Goal: Entertainment & Leisure: Consume media (video, audio)

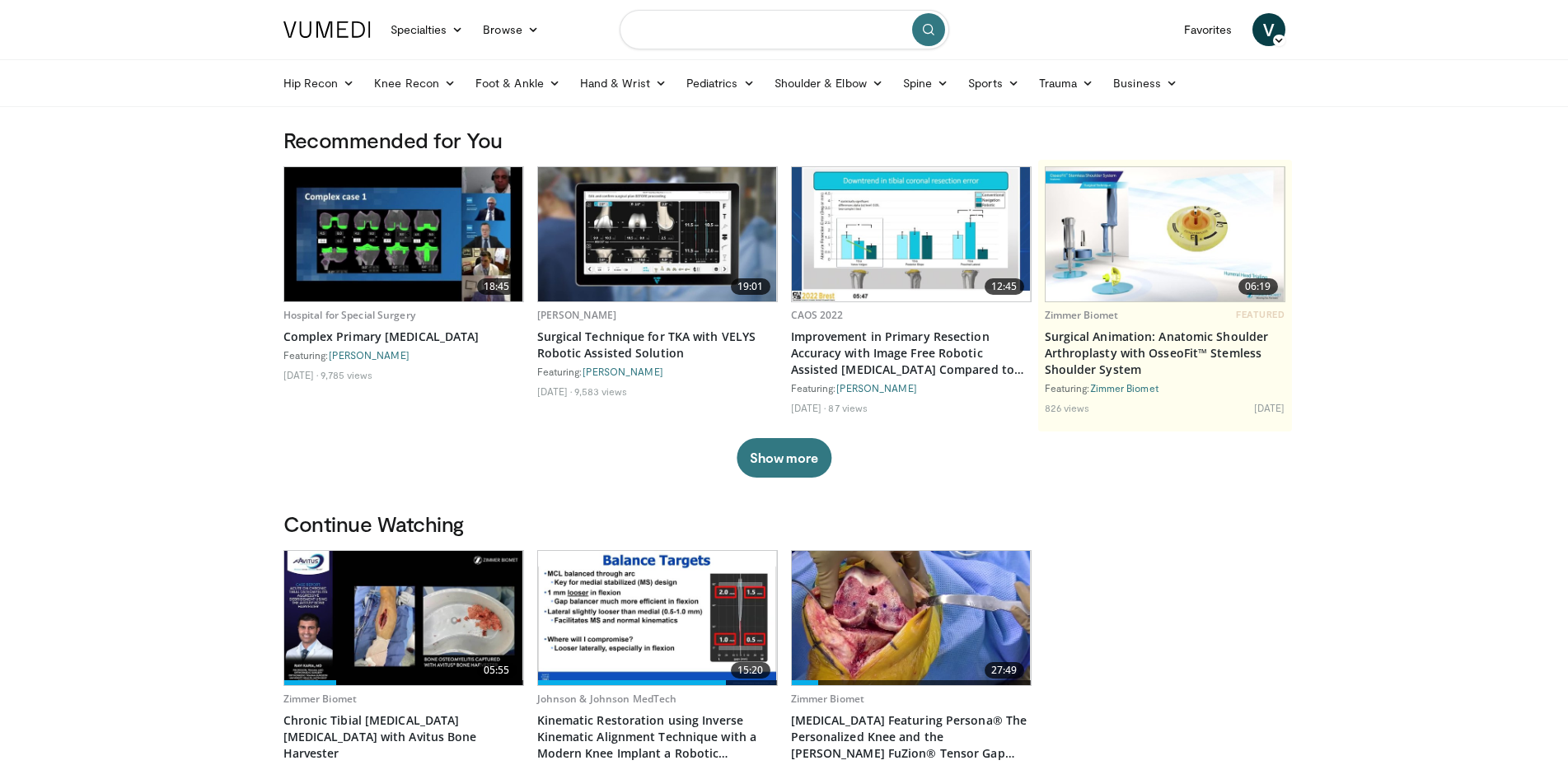
click at [704, 31] on input "Search topics, interventions" at bounding box center [784, 30] width 330 height 40
type input "*"
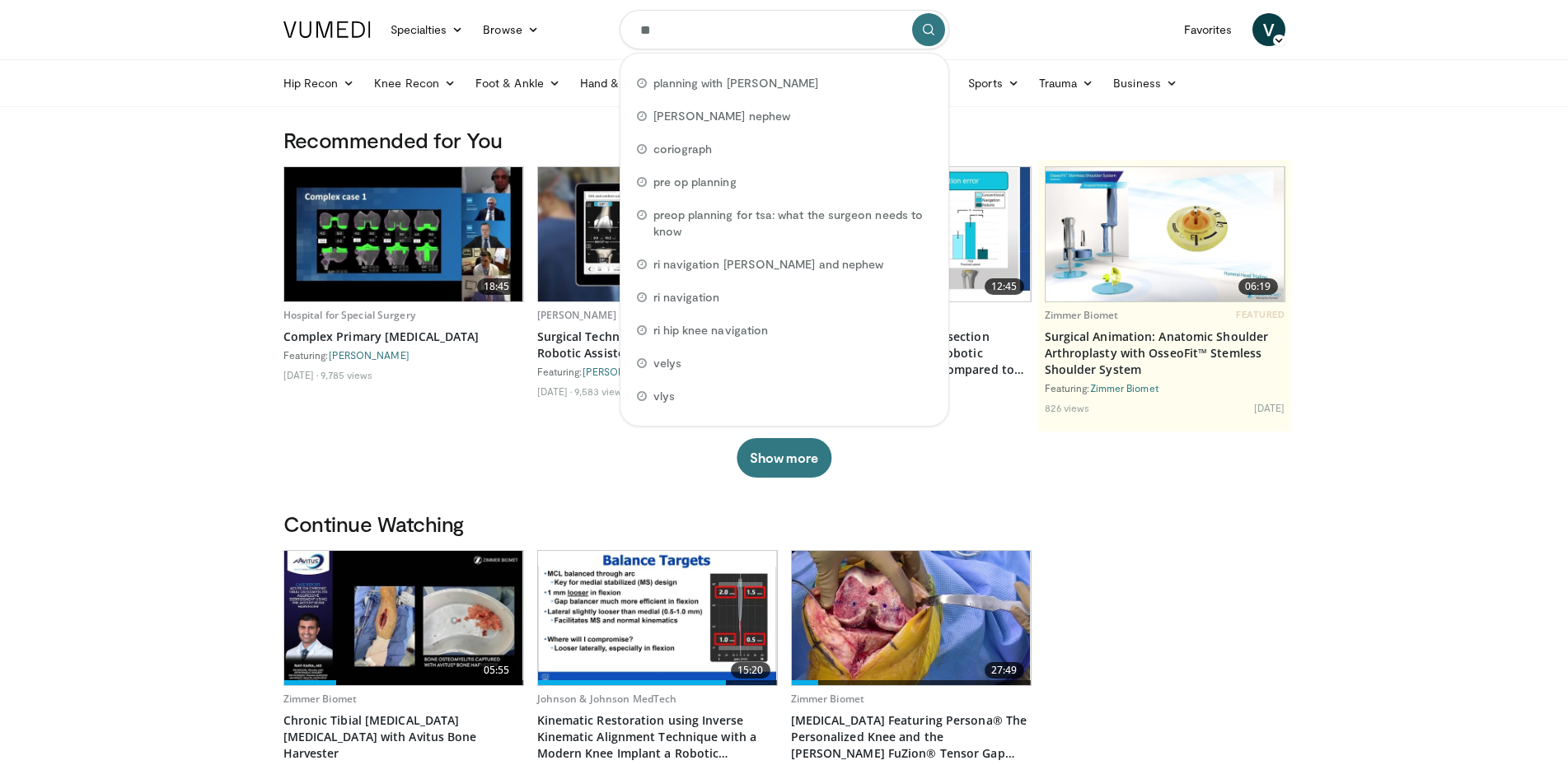
type input "*"
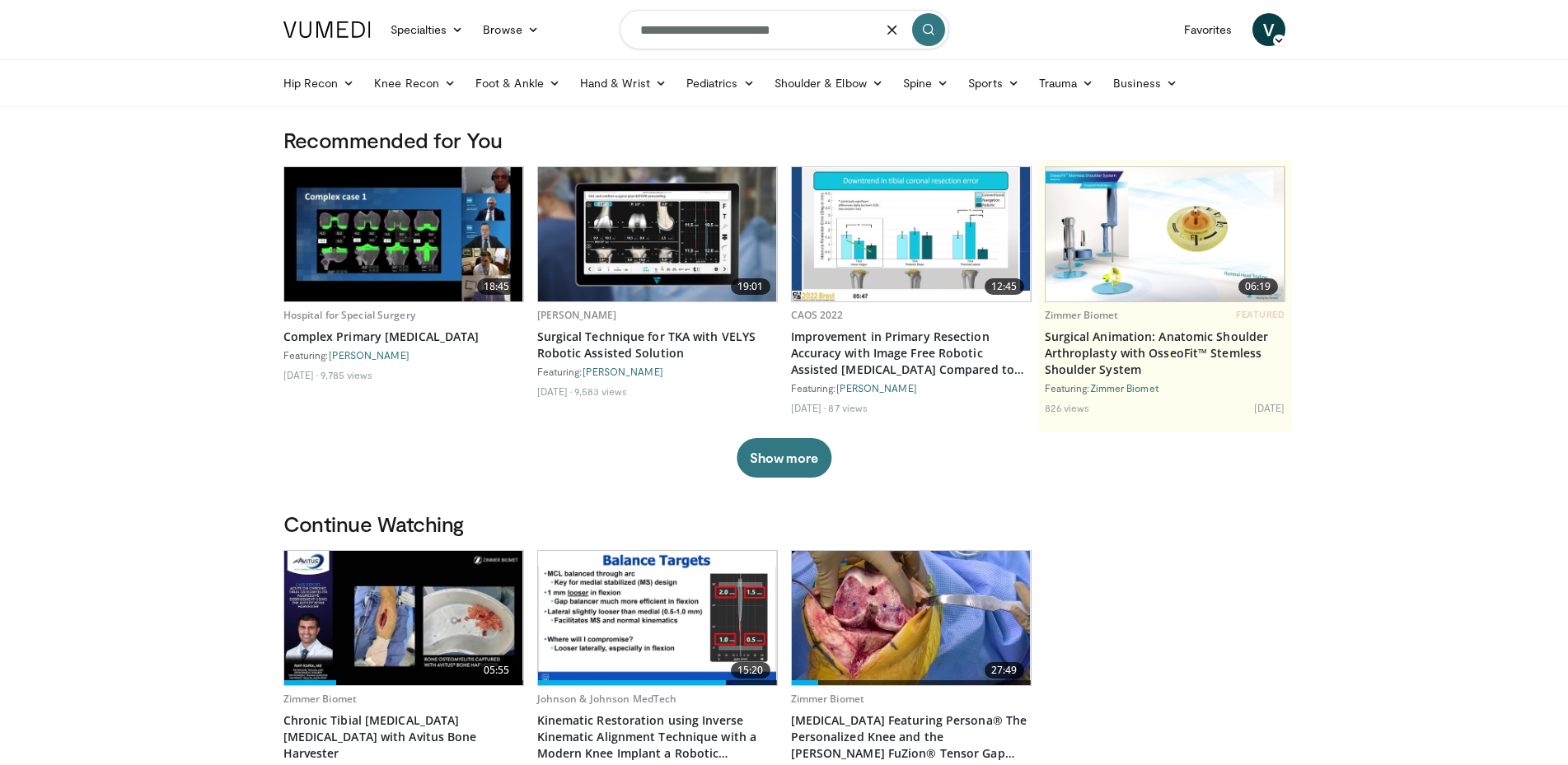
type input "**********"
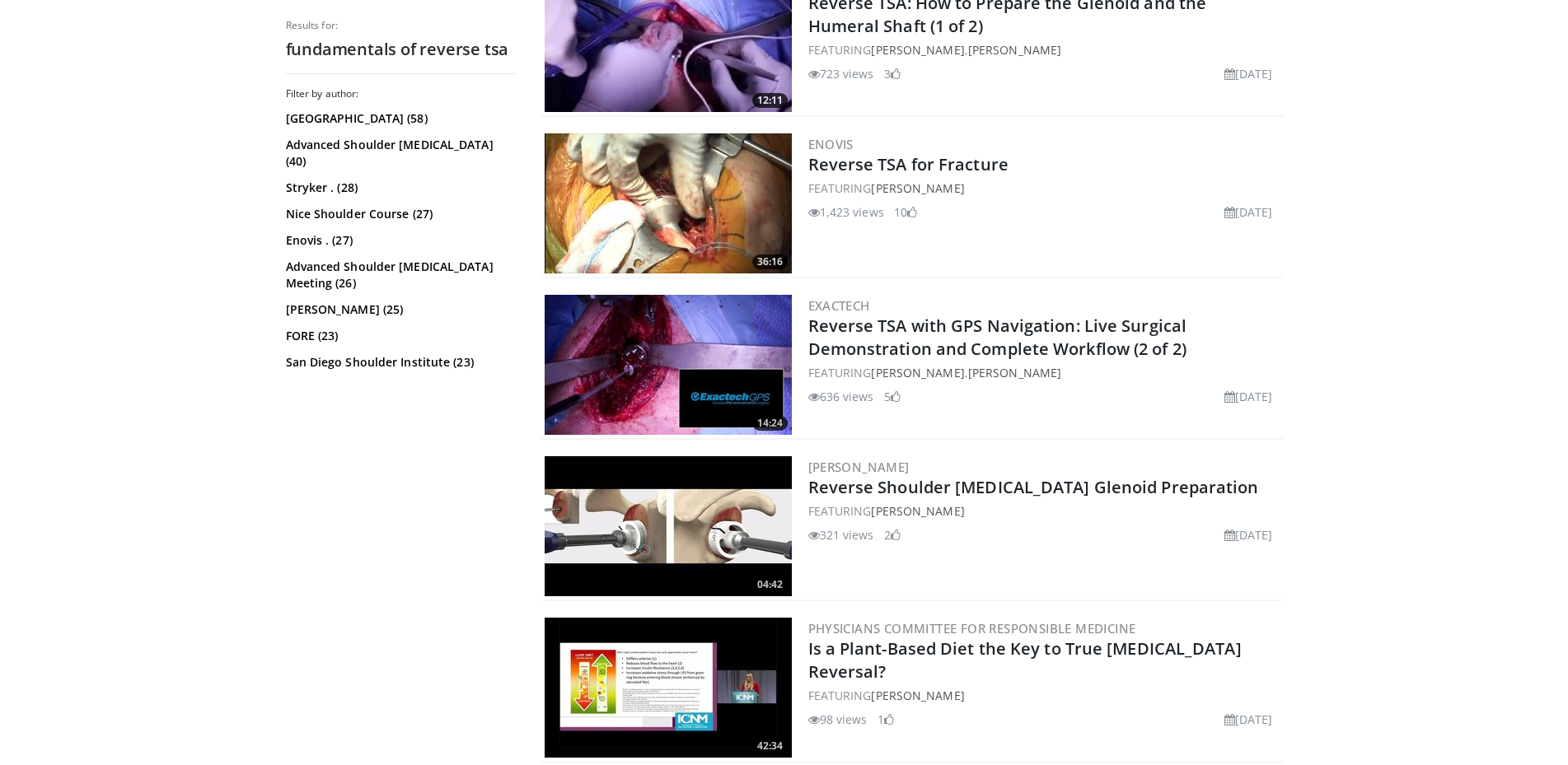
scroll to position [3442, 0]
click at [647, 354] on img at bounding box center [668, 363] width 247 height 140
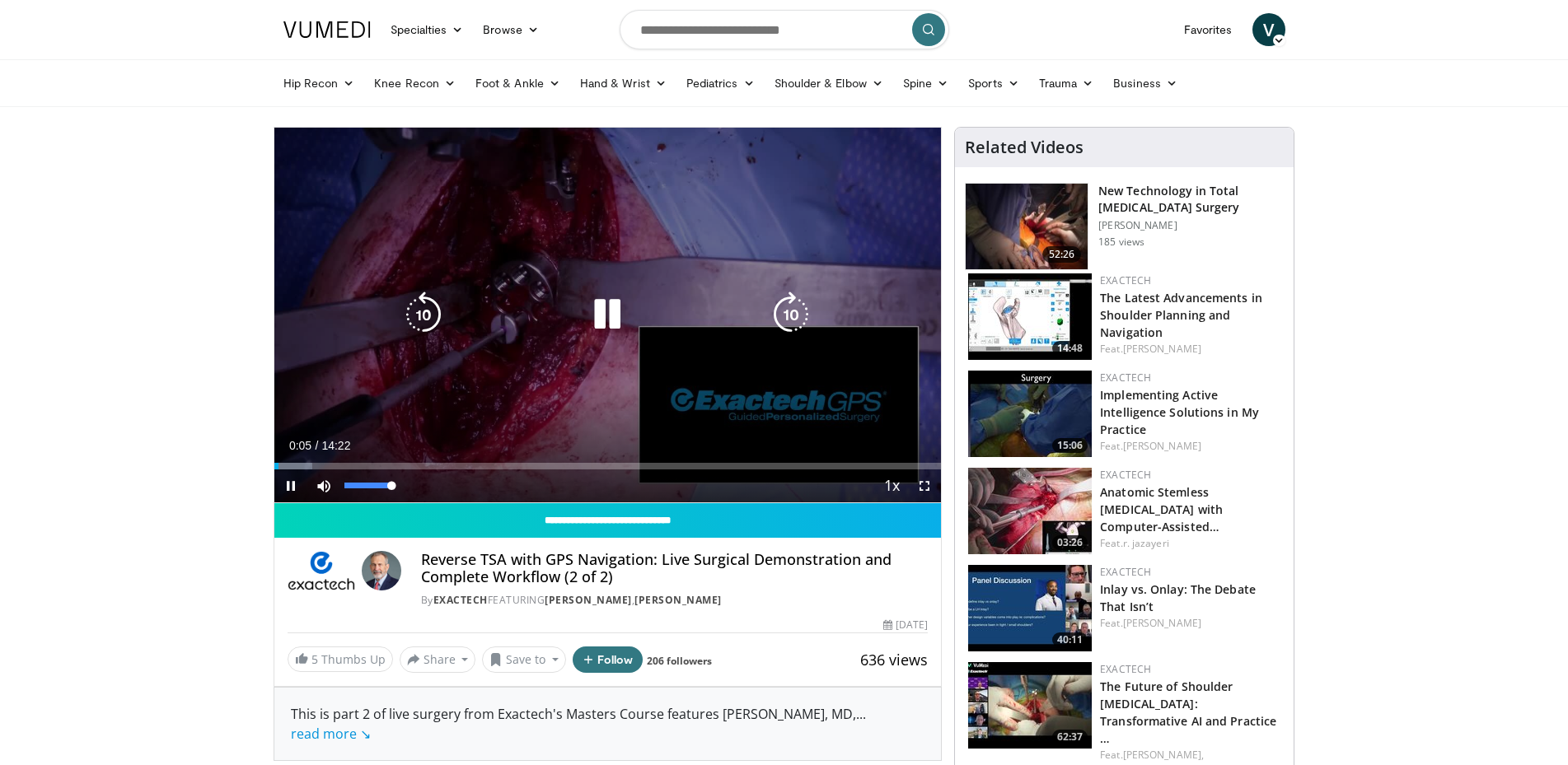
click at [365, 481] on div "41%" at bounding box center [369, 486] width 58 height 33
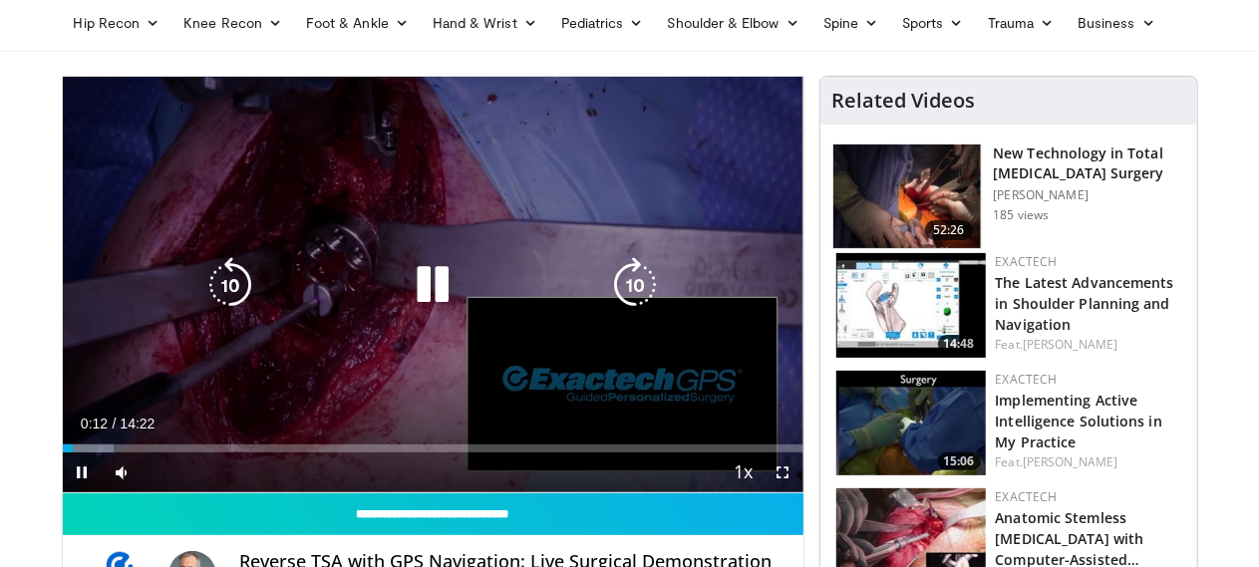
scroll to position [85, 0]
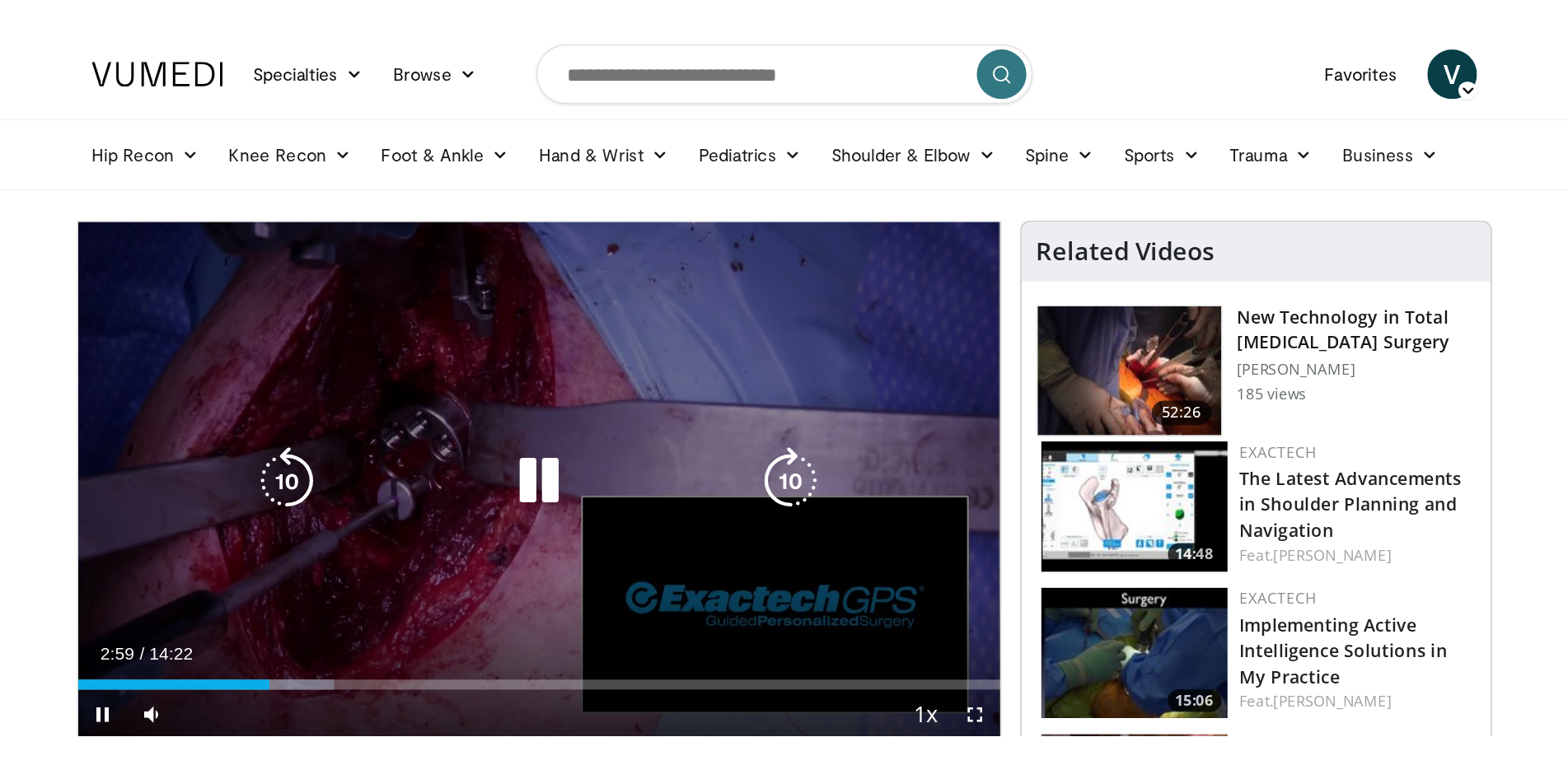
scroll to position [0, 0]
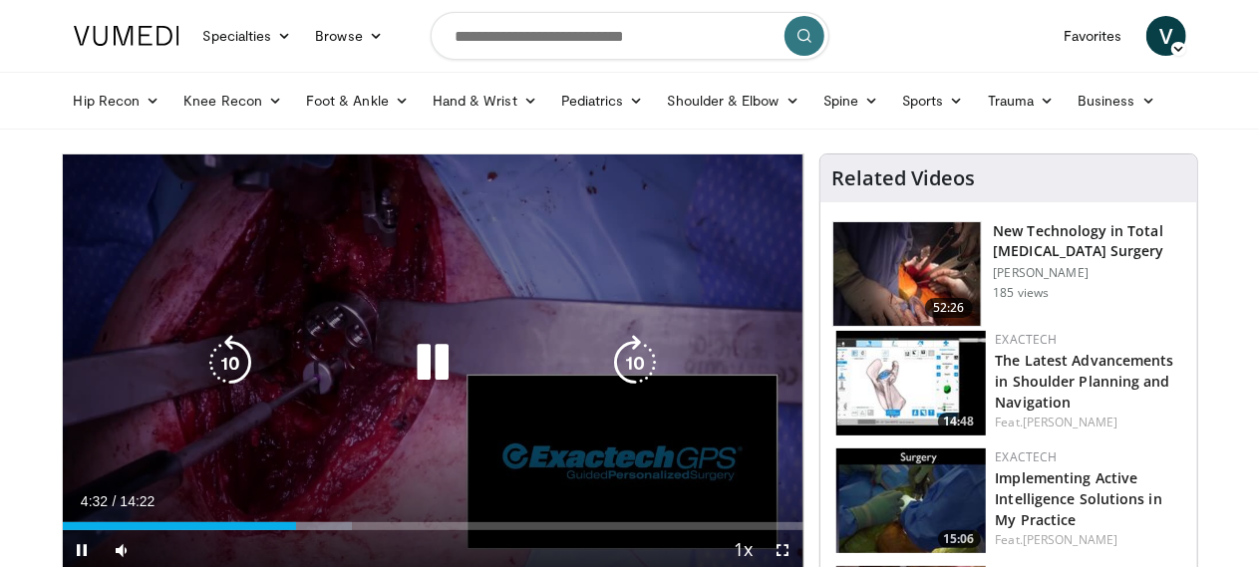
click at [327, 383] on div "Video Player" at bounding box center [432, 363] width 444 height 40
click at [405, 372] on icon "Video Player" at bounding box center [433, 363] width 56 height 56
